Goal: Information Seeking & Learning: Find specific fact

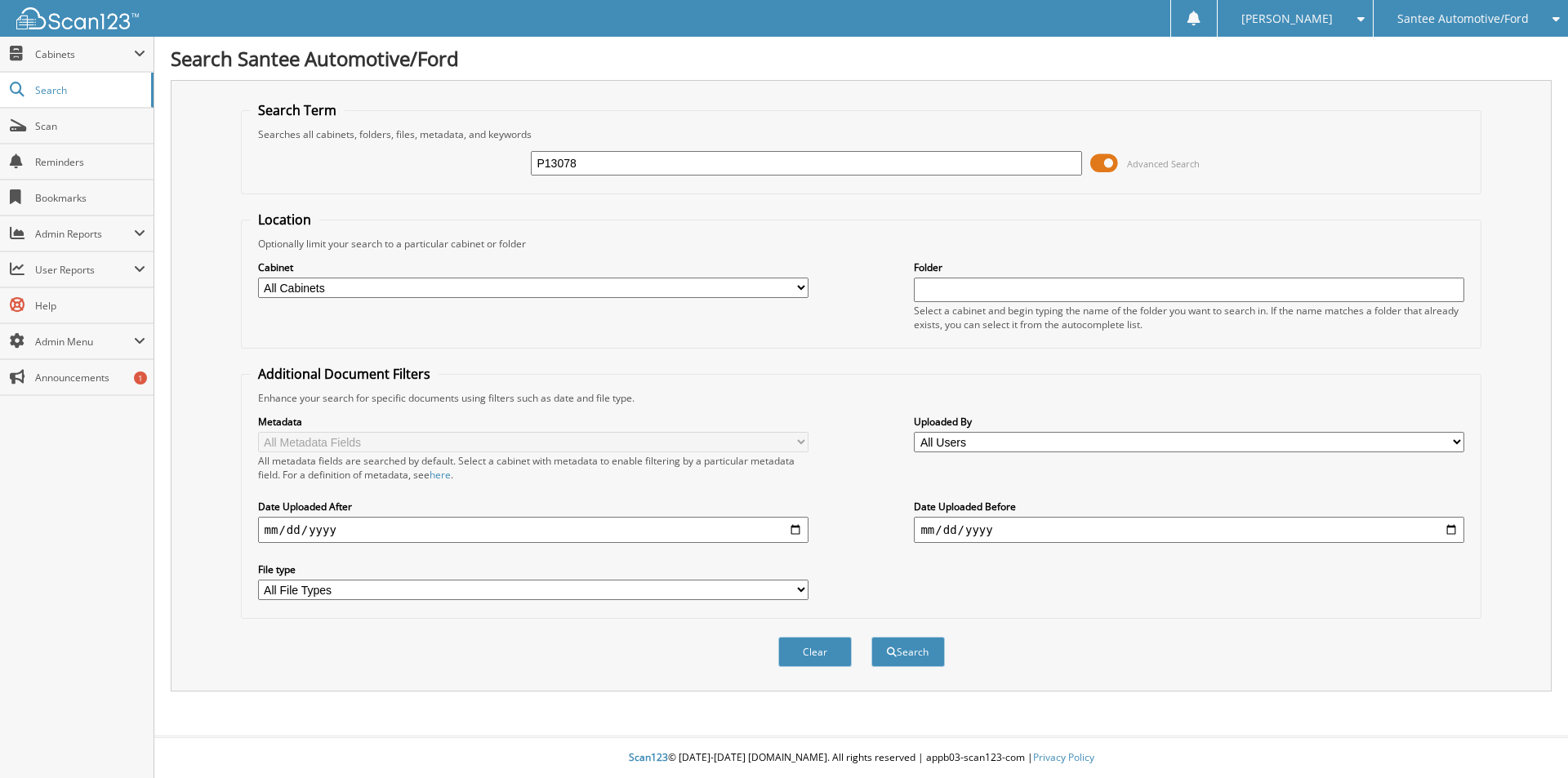
type input "P13078"
click at [872, 636] on button "Search" at bounding box center [908, 651] width 73 height 30
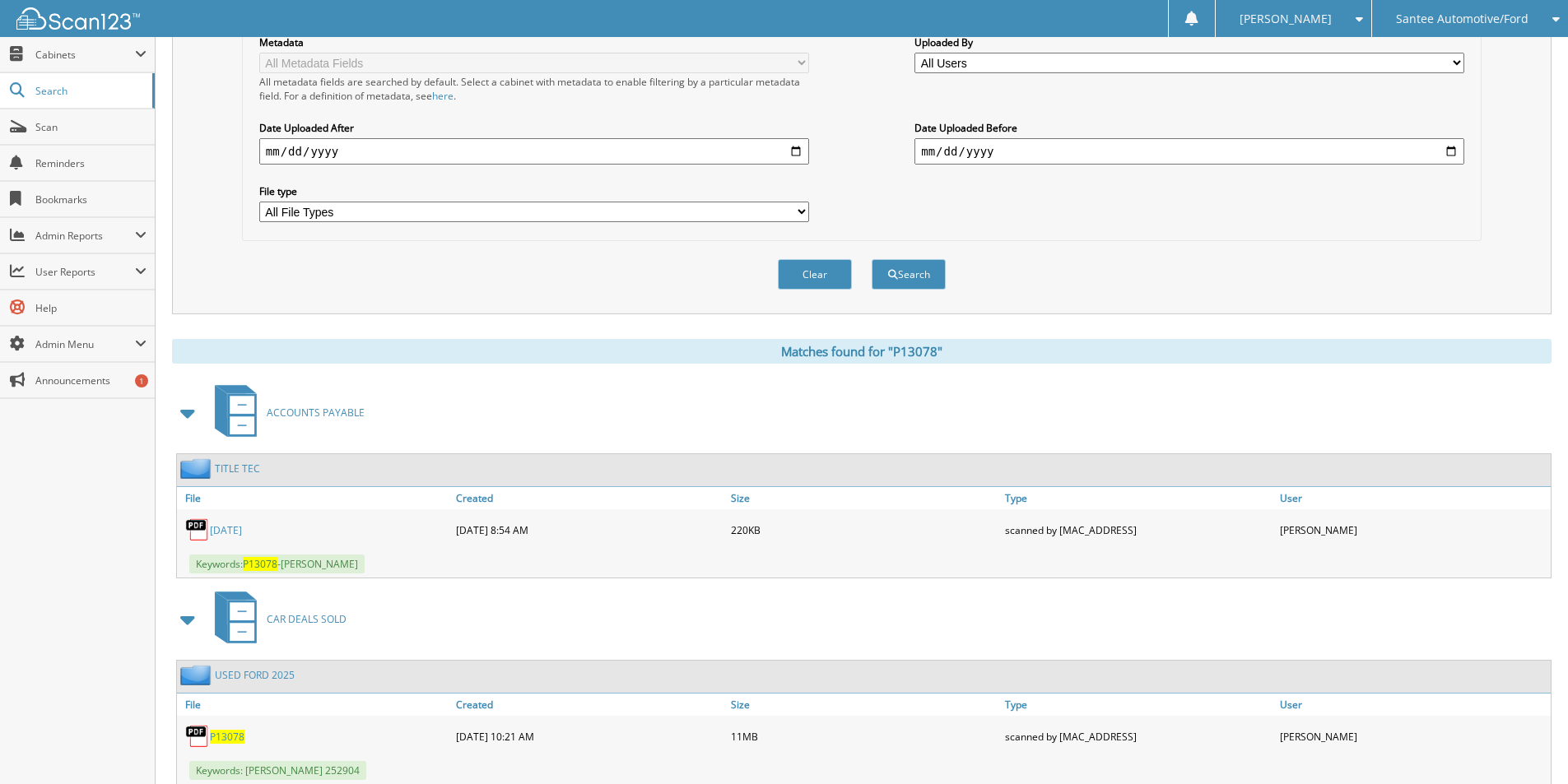
scroll to position [432, 0]
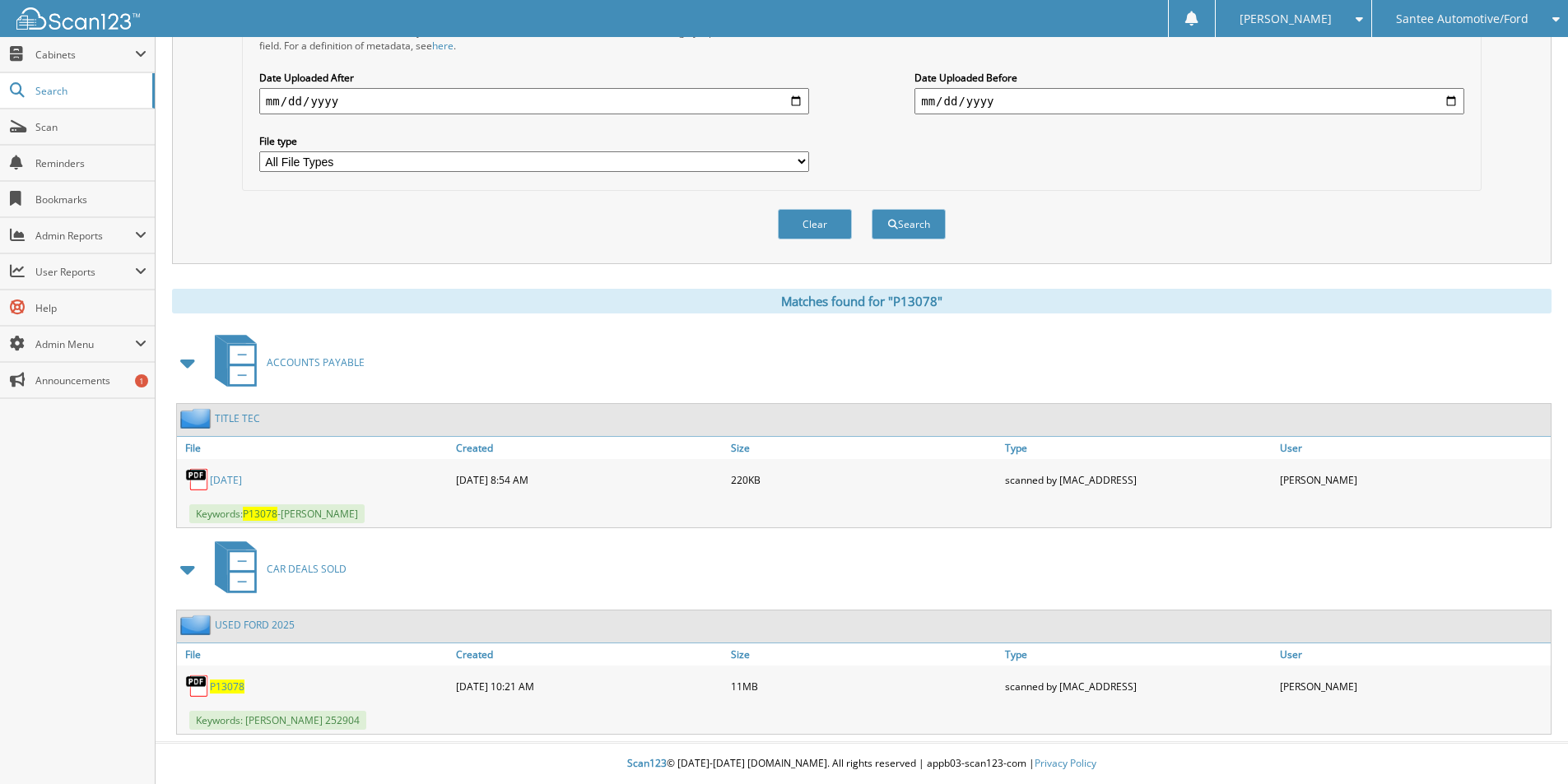
click at [226, 686] on span "P13078" at bounding box center [227, 687] width 35 height 14
click at [224, 693] on span "P13078" at bounding box center [227, 687] width 35 height 14
